Goal: Use online tool/utility: Use online tool/utility

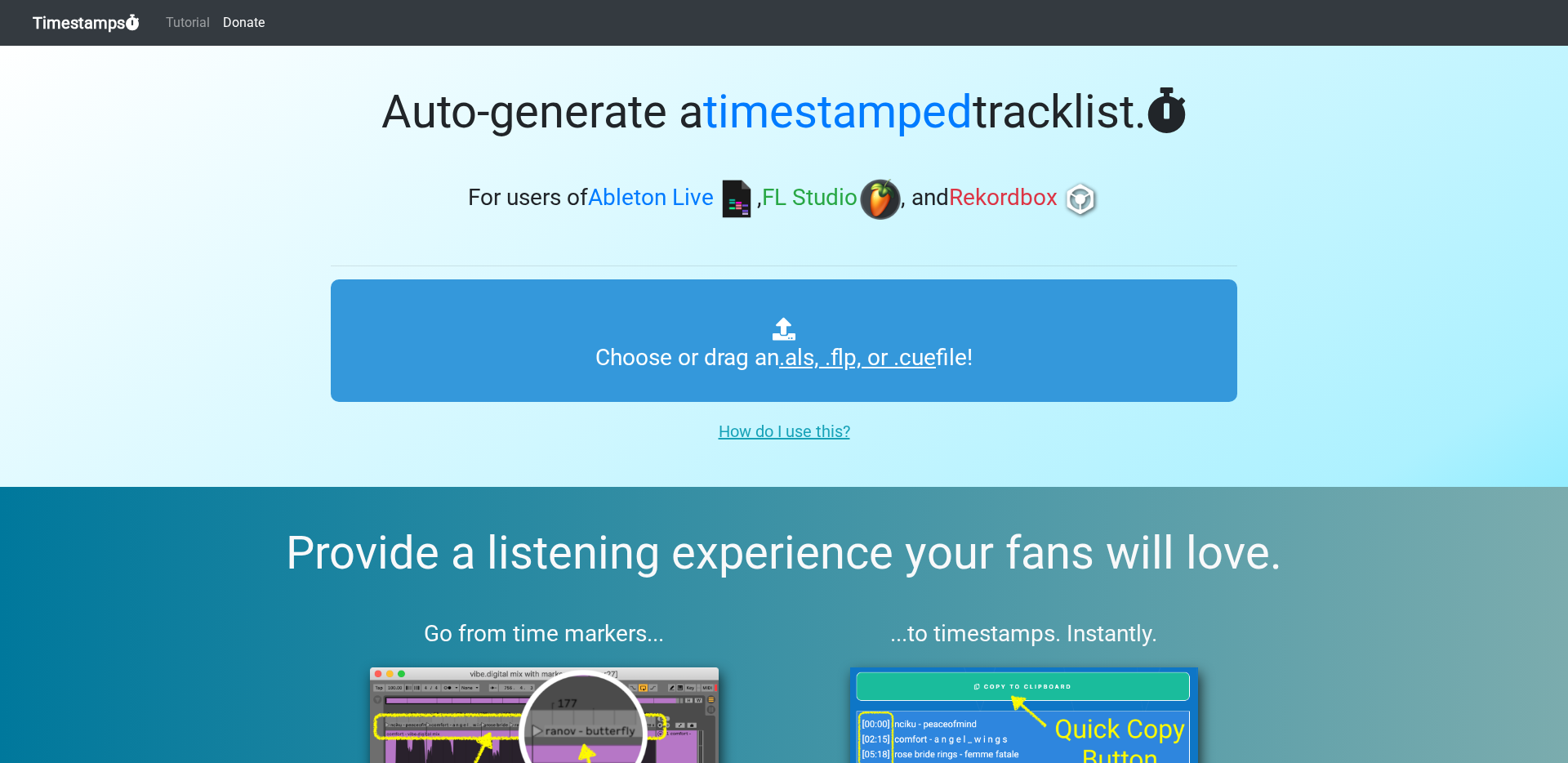
type input "C:\fakepath\WEEKEND SHENANIGANS #021.als"
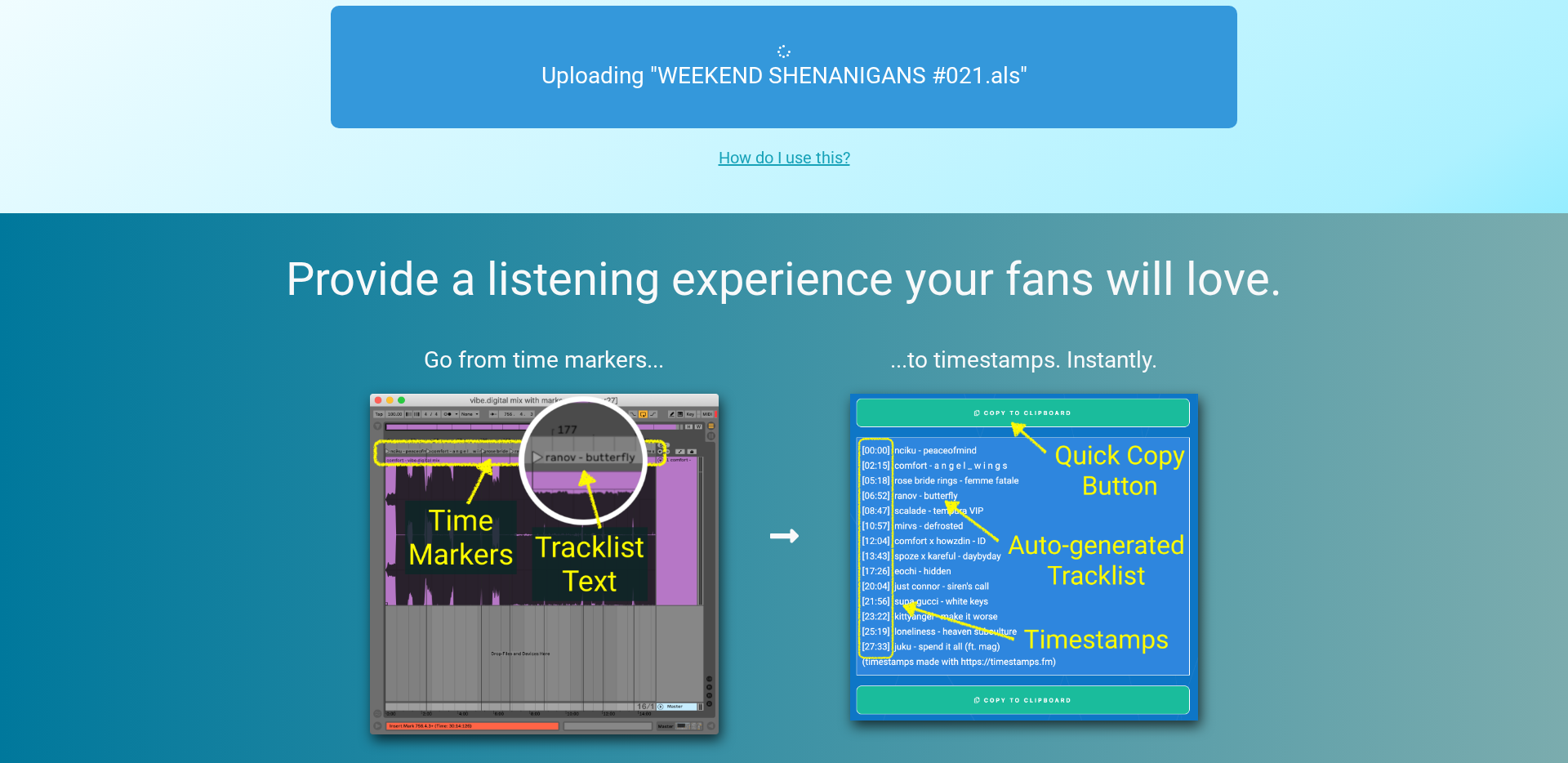
scroll to position [306, 0]
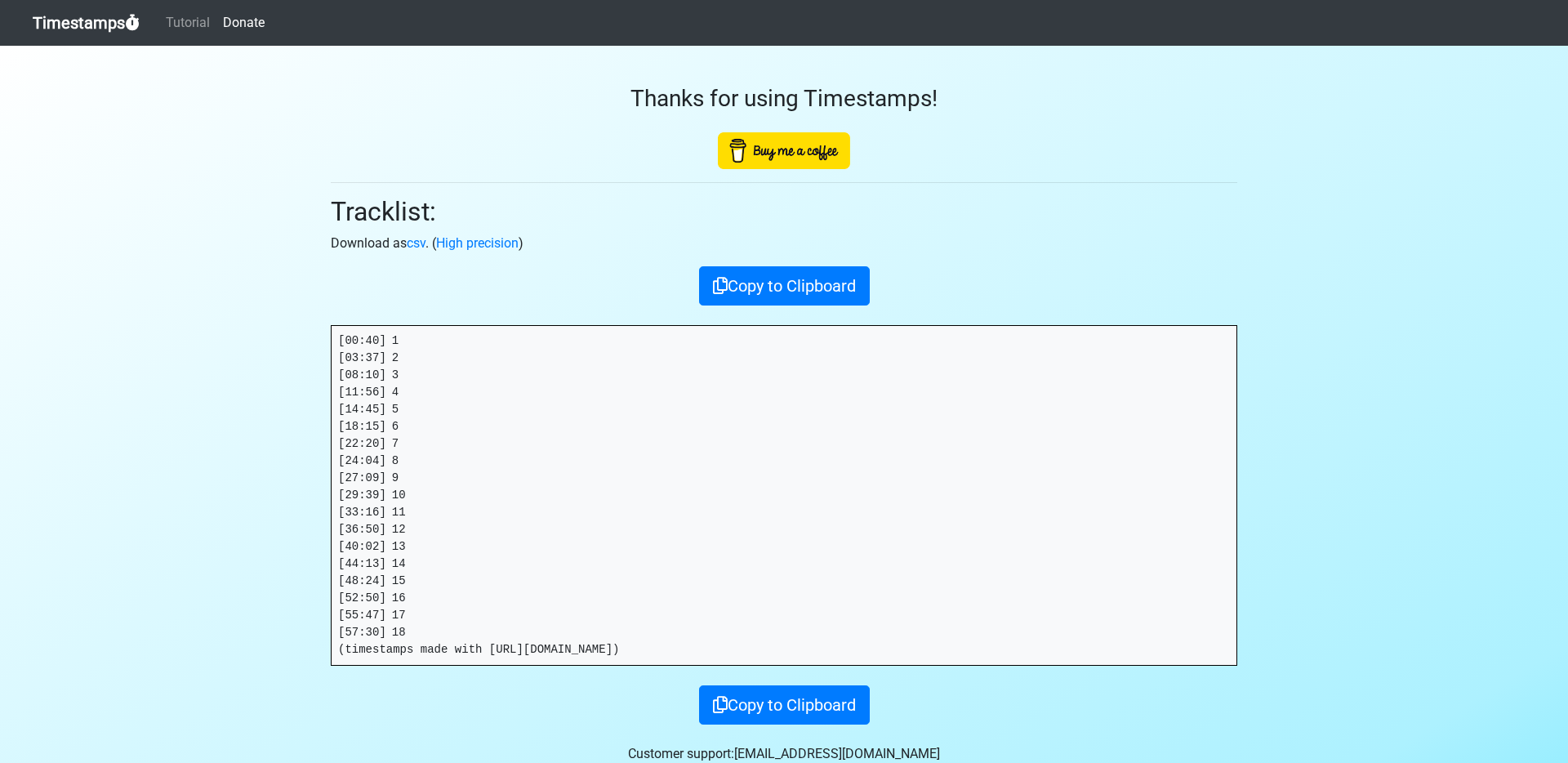
click at [439, 617] on pre "[00:40] 1 [03:37] 2 [08:10] 3 [11:56] 4 [14:45] 5 [18:15] 6 [22:20] 7 [24:04] 8…" at bounding box center [784, 496] width 905 height 339
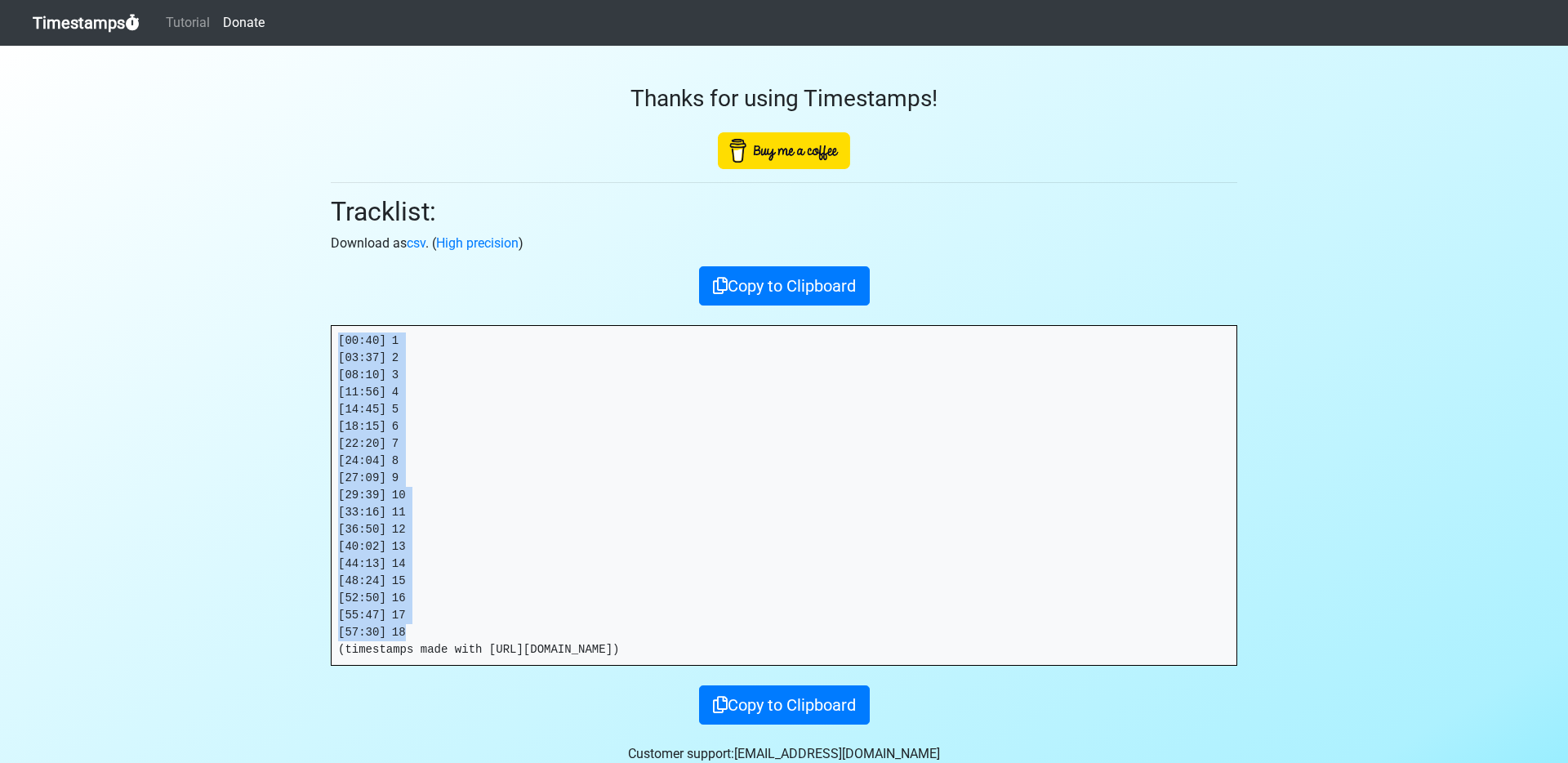
drag, startPoint x: 427, startPoint y: 629, endPoint x: 317, endPoint y: 320, distance: 328.0
click at [317, 320] on section "Thanks for using Timestamps! Tracklist: Download as csv . ( High precision ) Co…" at bounding box center [784, 421] width 1568 height 751
copy pre "[00:40] 1 [03:37] 2 [08:10] 3 [11:56] 4 [14:45] 5 [18:15] 6 [22:20] 7 [24:04] 8…"
